Goal: Task Accomplishment & Management: Use online tool/utility

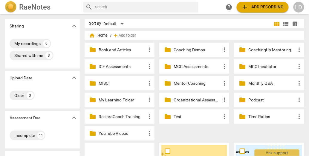
click at [133, 10] on input "text" at bounding box center [145, 7] width 101 height 10
type input "[PERSON_NAME]"
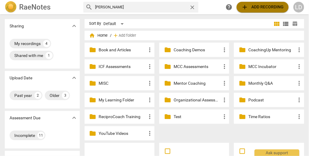
click at [248, 9] on span "add Add recording" at bounding box center [262, 7] width 42 height 7
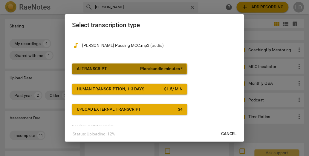
click at [129, 72] on span "AI Transcript Plan/bundle minutes *" at bounding box center [130, 69] width 106 height 6
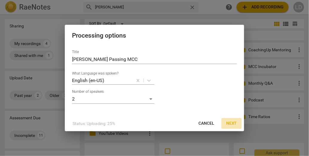
click at [230, 126] on span "Next" at bounding box center [231, 124] width 11 height 6
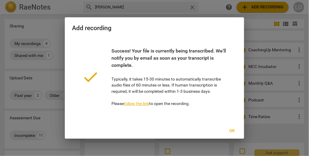
click at [232, 134] on span "Ok" at bounding box center [232, 131] width 10 height 6
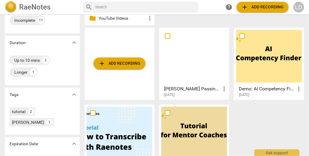
scroll to position [116, 0]
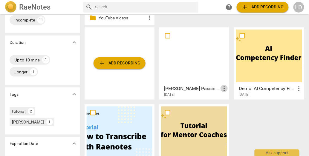
click at [224, 86] on span "more_vert" at bounding box center [223, 88] width 7 height 7
click at [224, 86] on li "Move" at bounding box center [230, 86] width 23 height 14
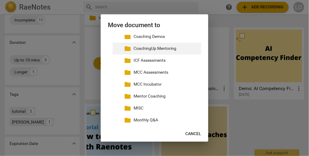
scroll to position [30, 0]
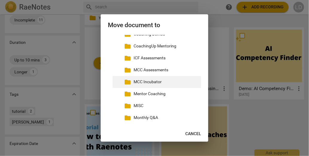
click at [175, 85] on p "MCC Incubator" at bounding box center [165, 82] width 65 height 6
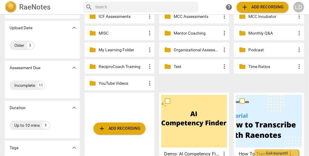
scroll to position [0, 0]
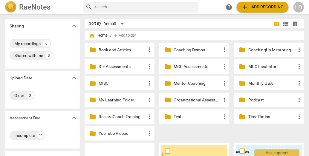
click at [242, 65] on span "folder" at bounding box center [242, 66] width 7 height 7
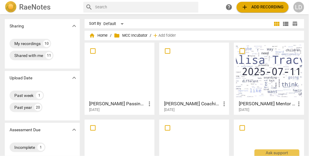
click at [144, 69] on div at bounding box center [120, 71] width 66 height 53
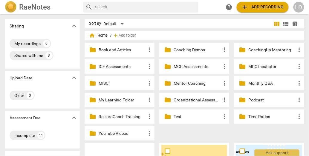
click at [251, 66] on p "MCC Incubator" at bounding box center [271, 67] width 47 height 6
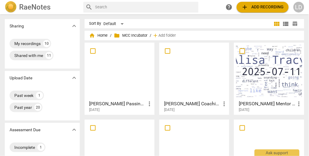
click at [134, 79] on div at bounding box center [120, 71] width 66 height 53
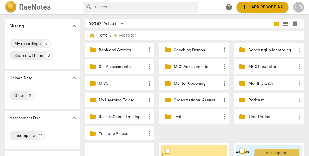
click at [241, 65] on span "folder" at bounding box center [242, 66] width 7 height 7
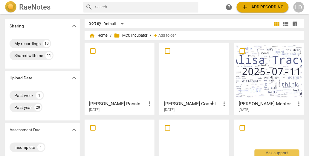
click at [139, 76] on div at bounding box center [120, 71] width 66 height 53
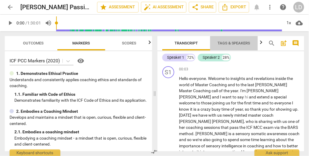
click at [227, 44] on span "Tags & Speakers" at bounding box center [233, 43] width 33 height 4
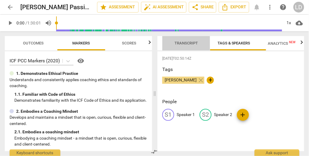
click at [186, 43] on span "Transcript" at bounding box center [185, 43] width 23 height 4
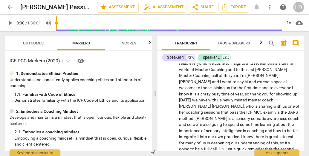
scroll to position [17, 0]
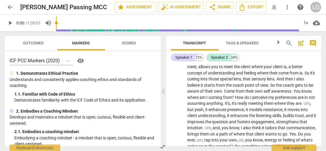
scroll to position [6435, 0]
